Goal: Transaction & Acquisition: Purchase product/service

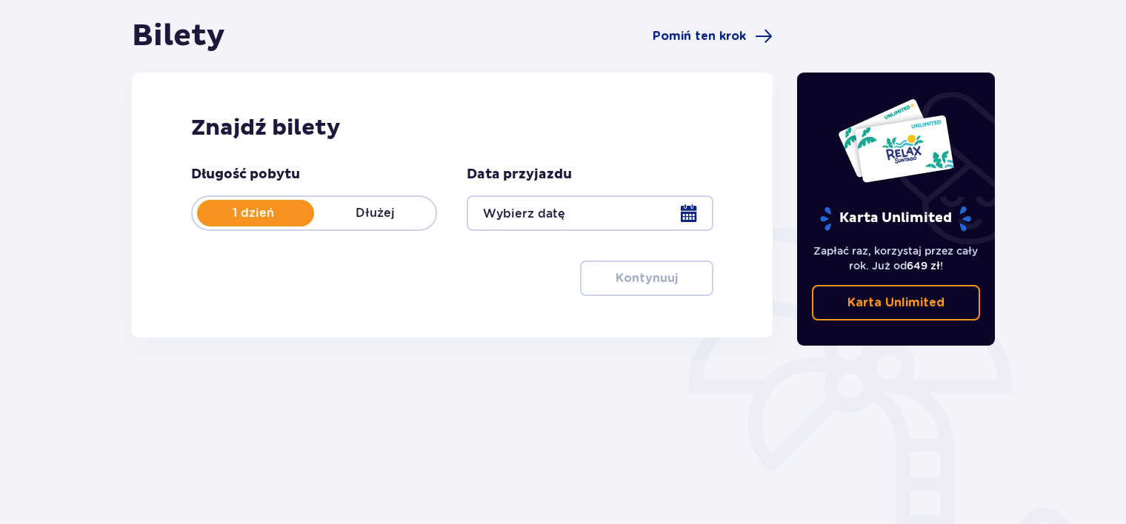
scroll to position [142, 0]
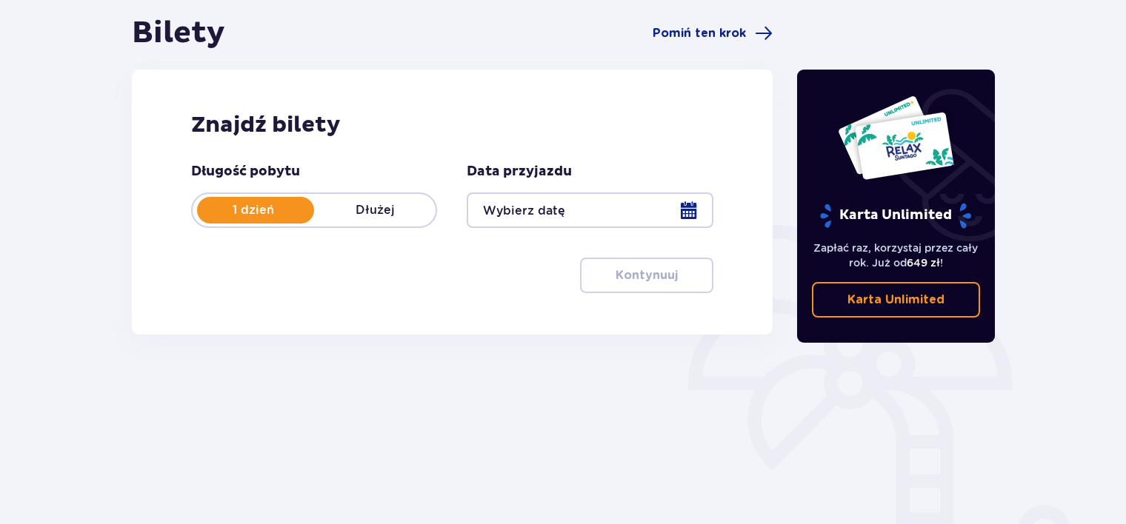
click at [592, 191] on div "Data przyjazdu" at bounding box center [590, 195] width 246 height 65
click at [599, 201] on div at bounding box center [590, 211] width 246 height 36
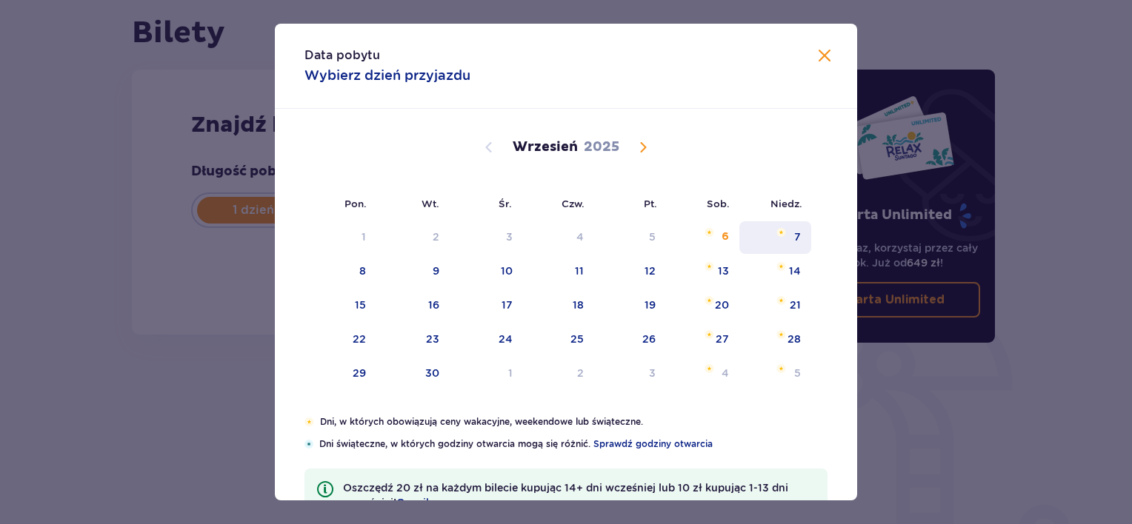
click at [779, 226] on div "7" at bounding box center [775, 237] width 72 height 33
type input "[DATE]"
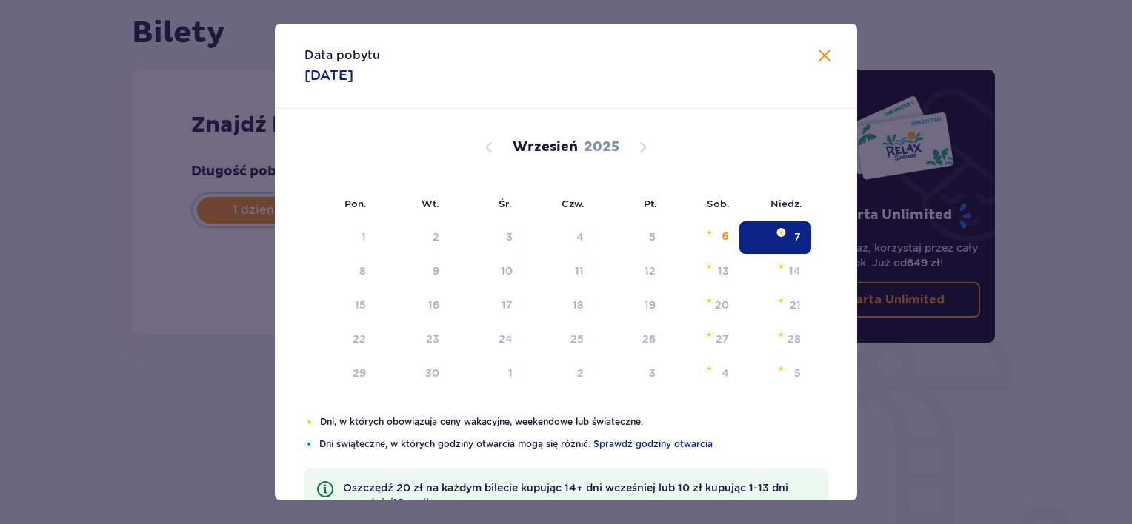
click at [779, 234] on div "Bilety Pomiń ten krok Znajdź bilety Długość pobytu 1 dzień Dłużej Data przyjazd…" at bounding box center [452, 184] width 664 height 338
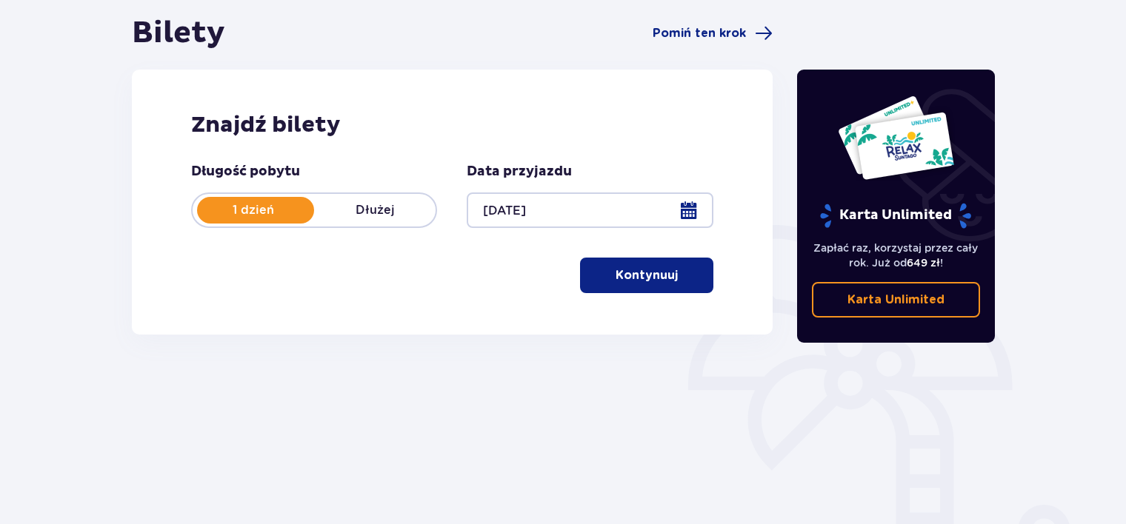
click at [681, 257] on div "Długość pobytu 1 dzień Dłużej Data przyjazdu [DATE] Kontynuuj" at bounding box center [452, 228] width 522 height 130
click at [639, 276] on p "Kontynuuj" at bounding box center [647, 275] width 62 height 16
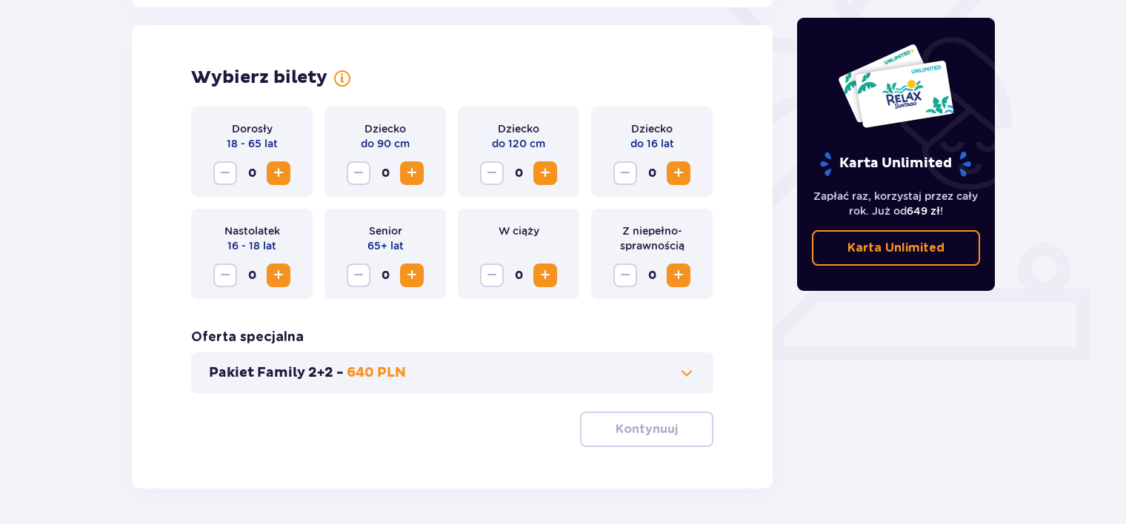
scroll to position [412, 0]
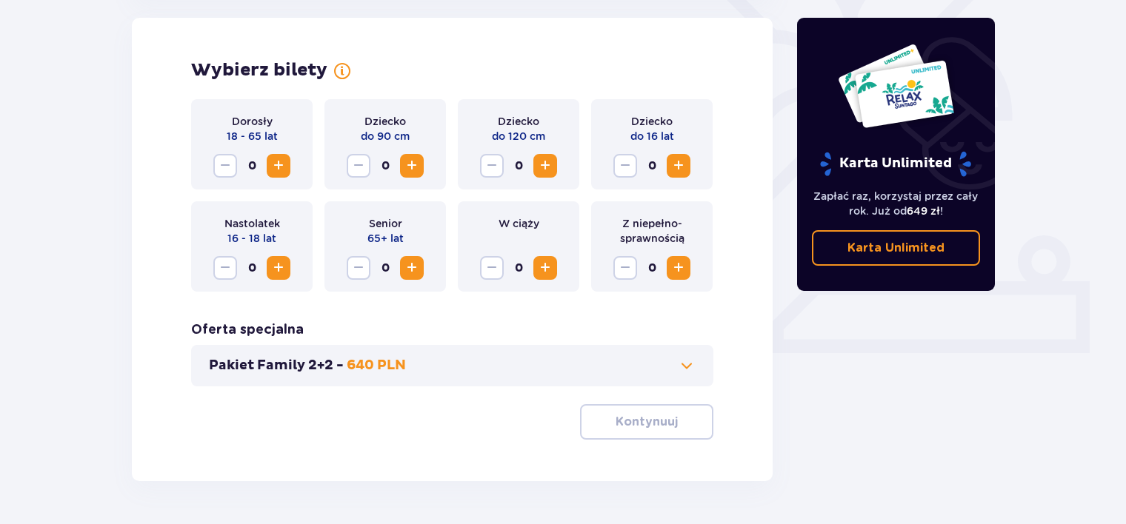
click at [681, 161] on span "Increase" at bounding box center [679, 166] width 18 height 18
click at [274, 178] on div "Dorosły 18 - 65 lat 0" at bounding box center [251, 144] width 121 height 90
click at [276, 175] on span "Increase" at bounding box center [279, 166] width 18 height 18
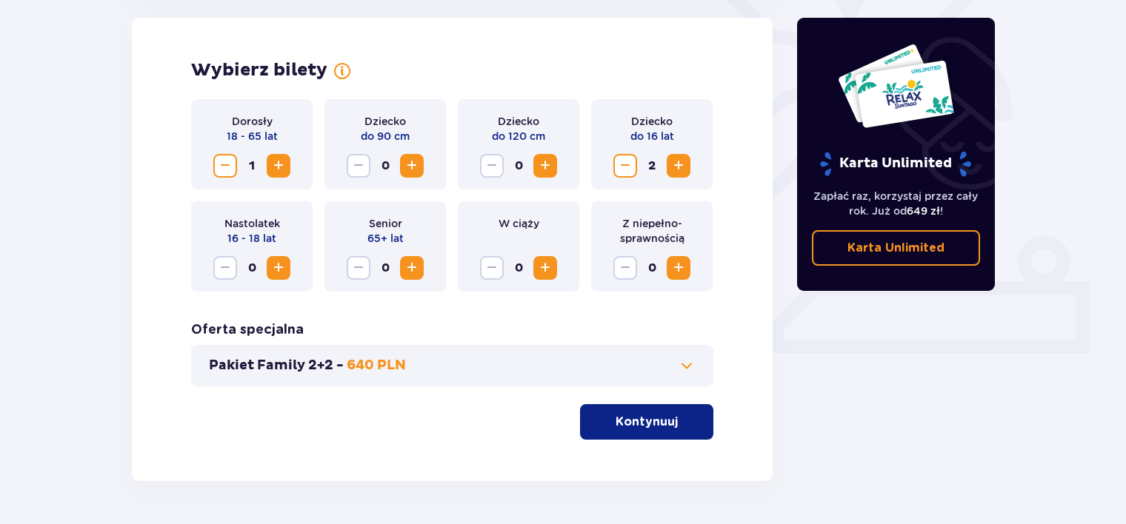
click at [624, 412] on button "Kontynuuj" at bounding box center [646, 422] width 133 height 36
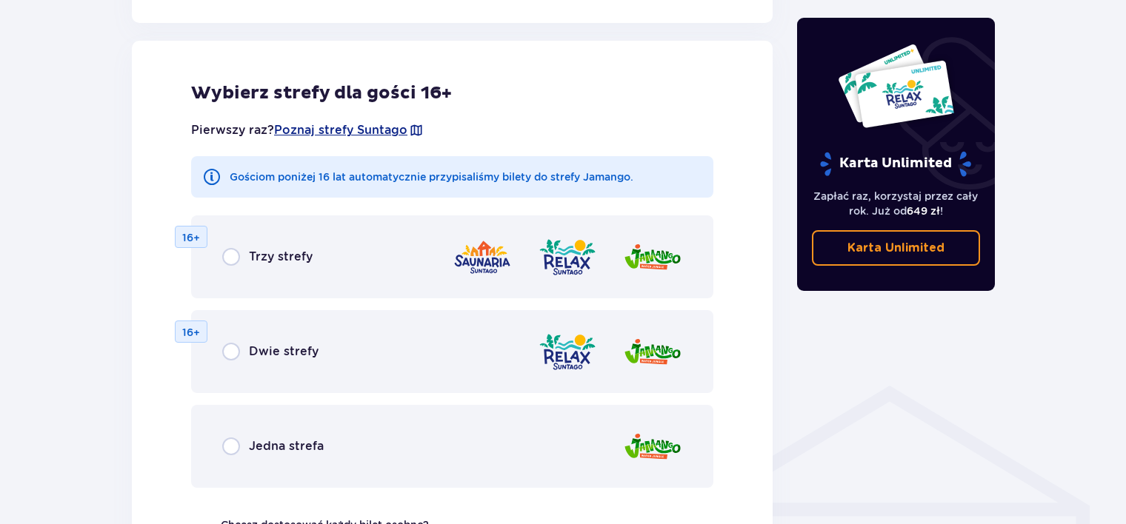
click at [619, 410] on div "Trzy strefy 16+ Dwie strefy 16+ Jedna strefa" at bounding box center [452, 352] width 522 height 273
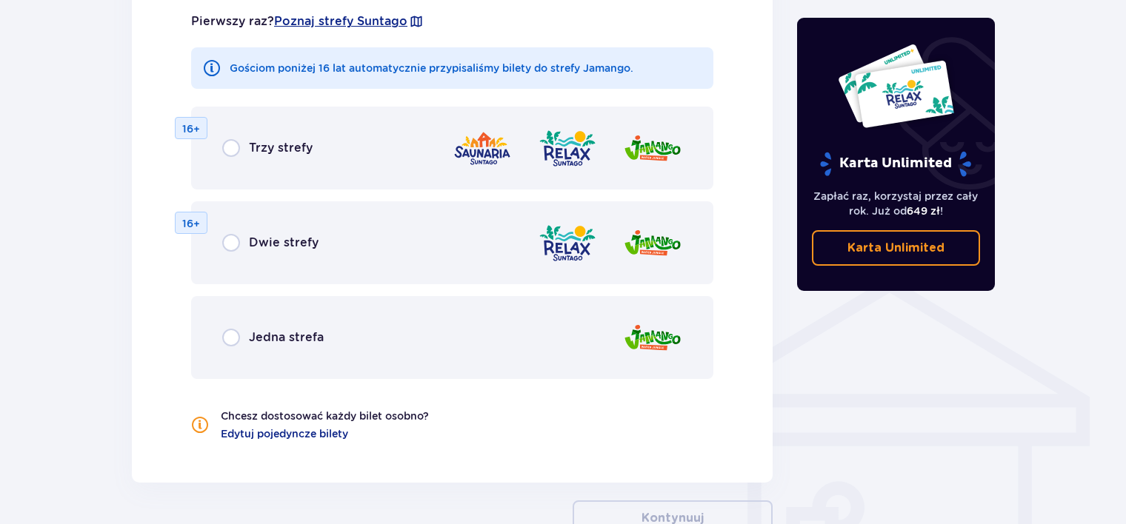
click at [350, 373] on div "Jedna strefa" at bounding box center [452, 337] width 522 height 83
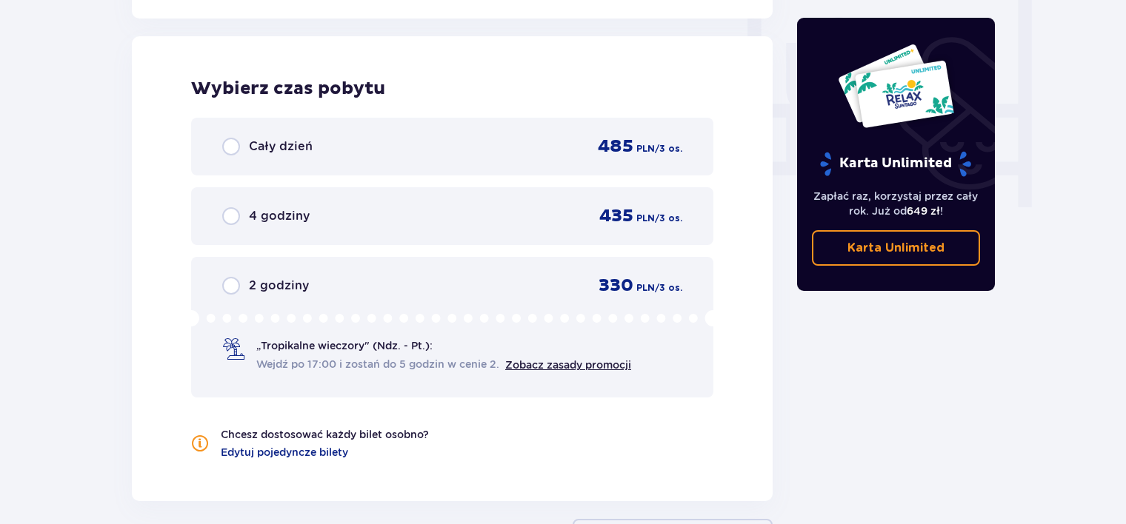
scroll to position [1391, 0]
click at [299, 208] on p "4 godziny" at bounding box center [279, 215] width 61 height 16
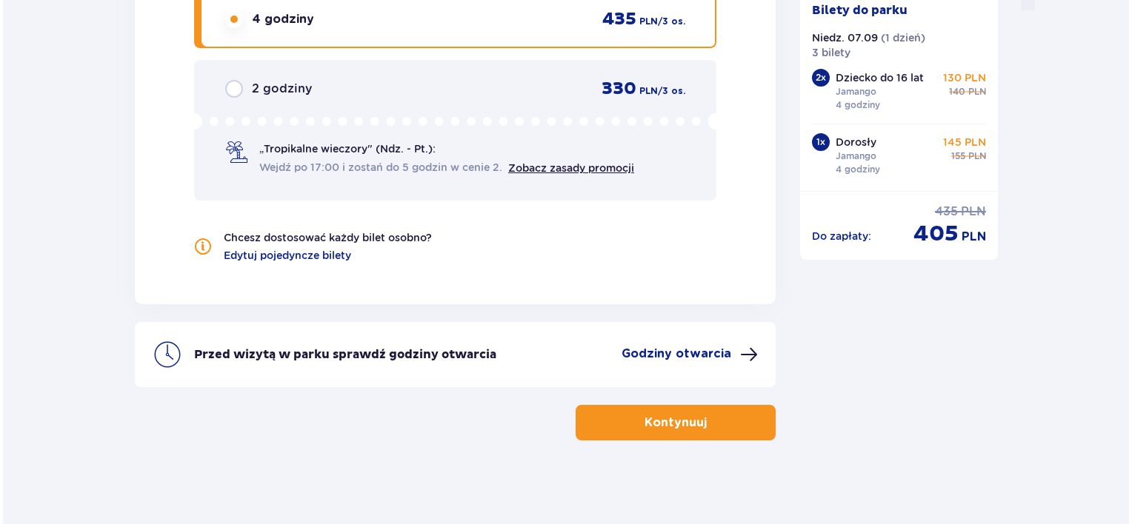
scroll to position [1591, 0]
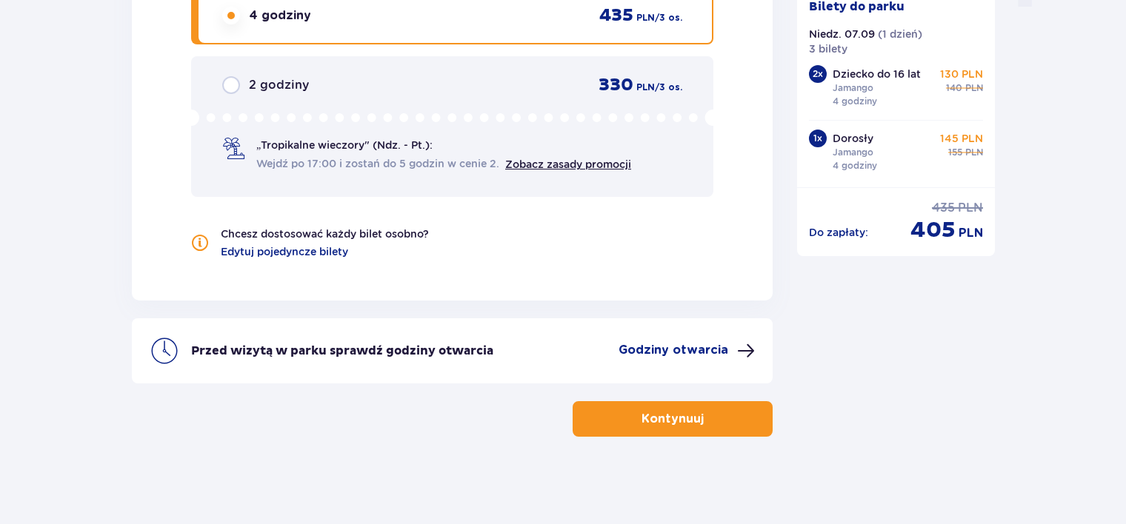
click at [684, 335] on div "Przed wizytą w parku sprawdź godziny otwarcia Godziny otwarcia" at bounding box center [452, 351] width 641 height 65
click at [690, 345] on p "Godziny otwarcia" at bounding box center [674, 350] width 110 height 16
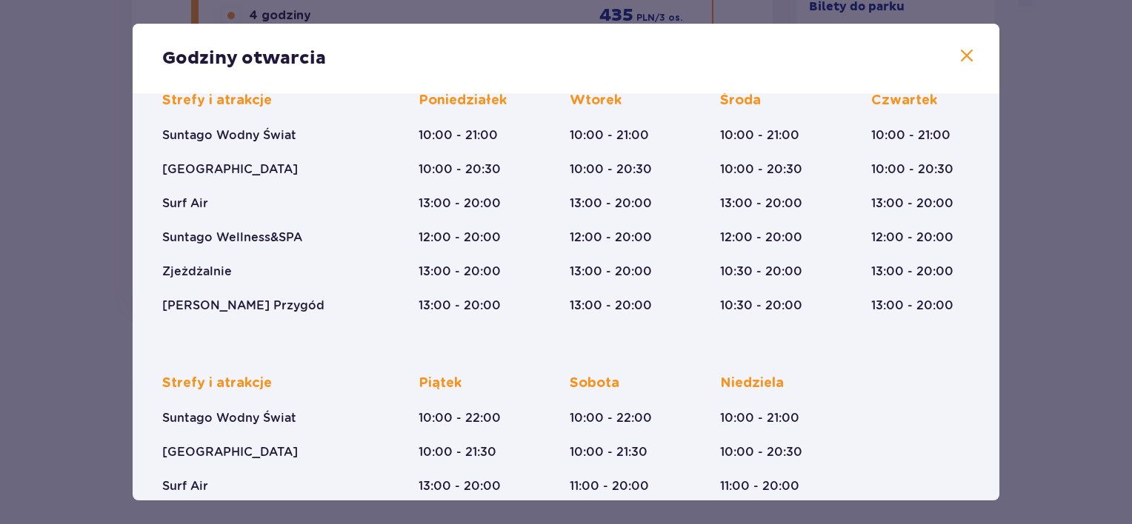
scroll to position [244, 0]
